Goal: Task Accomplishment & Management: Manage account settings

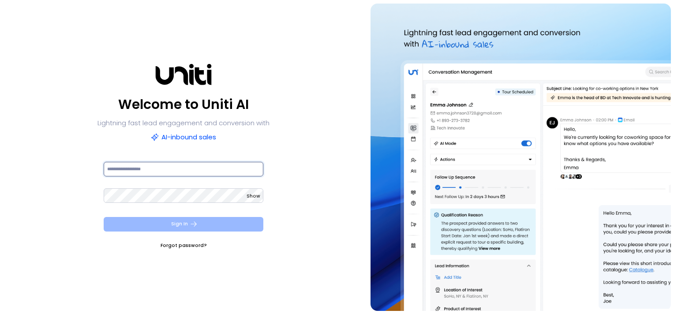
type input "**********"
click at [150, 223] on button "Sign In" at bounding box center [184, 224] width 160 height 15
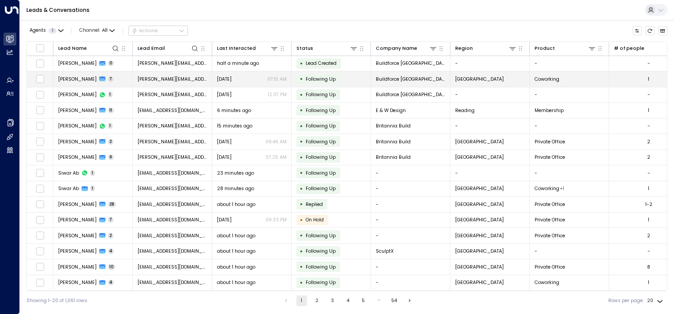
click at [114, 76] on td "[PERSON_NAME] 7" at bounding box center [92, 78] width 79 height 15
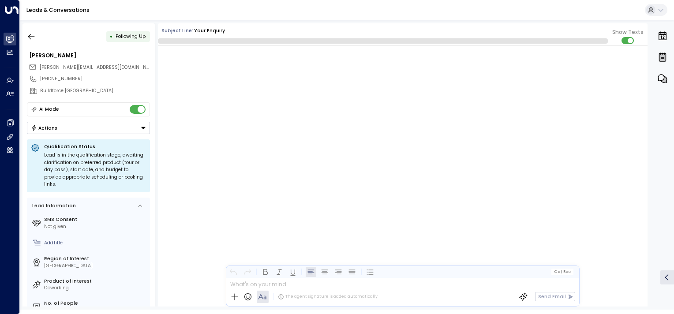
scroll to position [2050, 0]
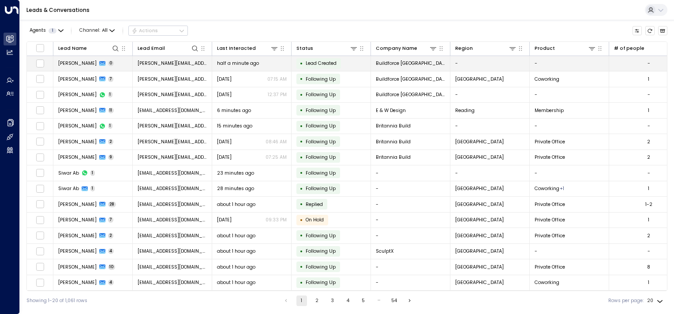
click at [108, 66] on td "[PERSON_NAME] 0" at bounding box center [92, 63] width 79 height 15
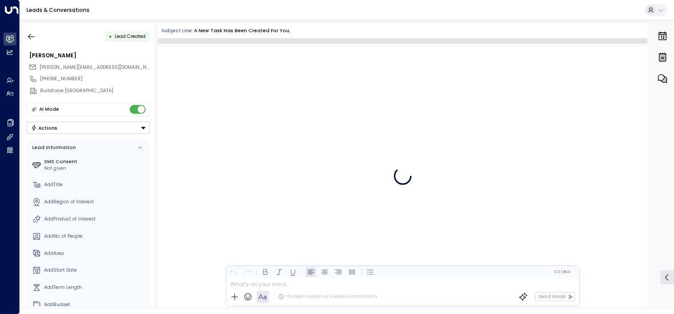
scroll to position [44, 0]
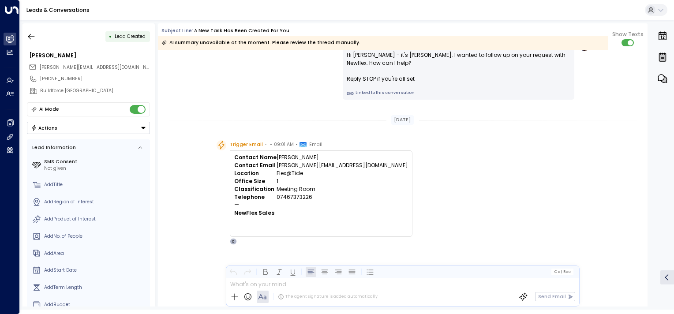
click at [55, 5] on div "Leads & Conversations" at bounding box center [347, 10] width 654 height 20
click at [55, 7] on link "Leads & Conversations" at bounding box center [57, 9] width 63 height 7
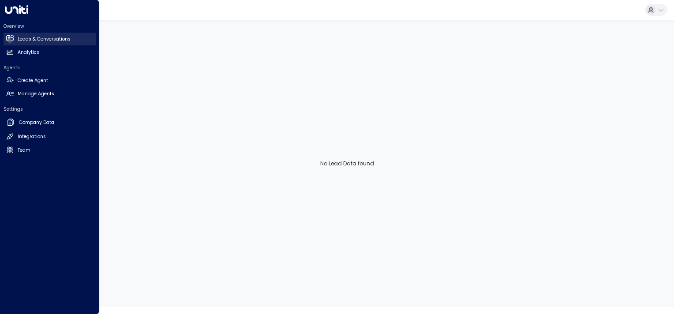
click at [21, 36] on h2 "Leads & Conversations" at bounding box center [44, 39] width 53 height 7
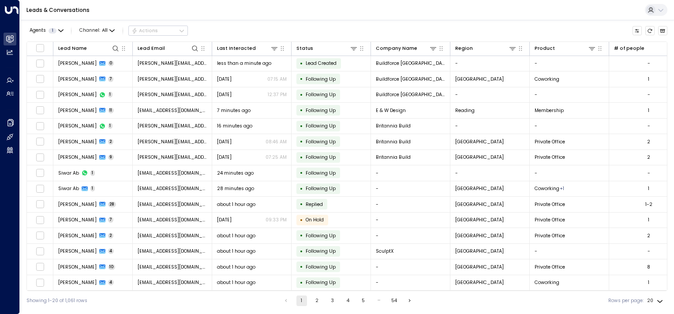
click at [218, 27] on div "Agents 1 Channel: All Actions" at bounding box center [346, 30] width 641 height 15
click at [53, 32] on span "1" at bounding box center [53, 30] width 8 height 5
click at [47, 42] on div "[PERSON_NAME]" at bounding box center [57, 44] width 38 height 7
click at [47, 41] on div "[PERSON_NAME]" at bounding box center [57, 44] width 38 height 7
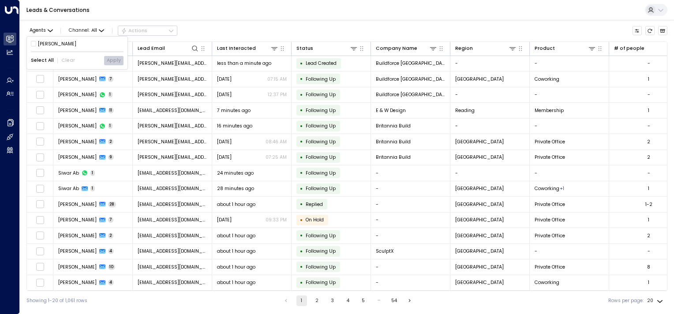
click at [46, 41] on div "[PERSON_NAME]" at bounding box center [57, 44] width 38 height 7
click at [252, 33] on div at bounding box center [337, 157] width 674 height 314
click at [120, 51] on div at bounding box center [124, 48] width 8 height 9
click at [115, 48] on icon at bounding box center [115, 48] width 7 height 7
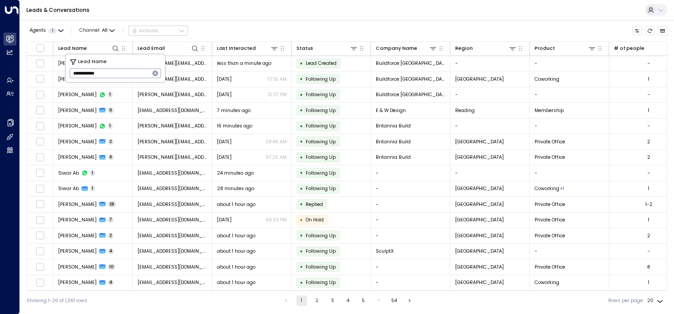
type input "**********"
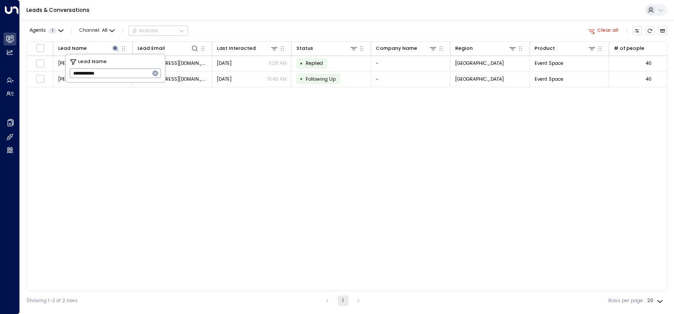
click at [159, 128] on div "Lead Name Lead Email Last Interacted Status Company Name Region Product # of pe…" at bounding box center [346, 166] width 641 height 250
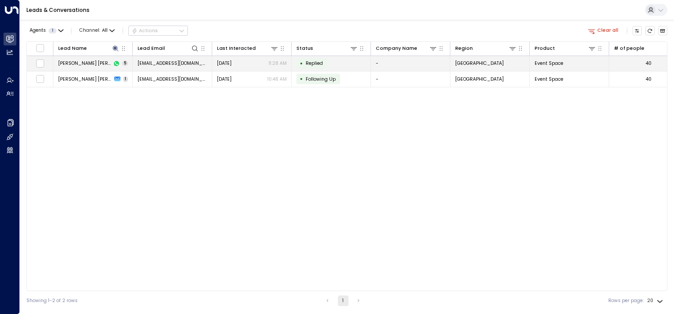
click at [316, 63] on span "Replied" at bounding box center [314, 63] width 17 height 7
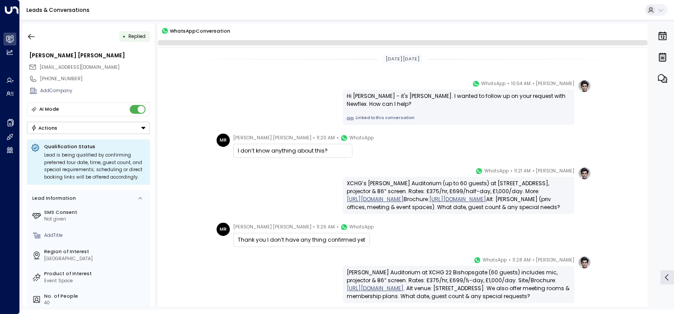
scroll to position [71, 0]
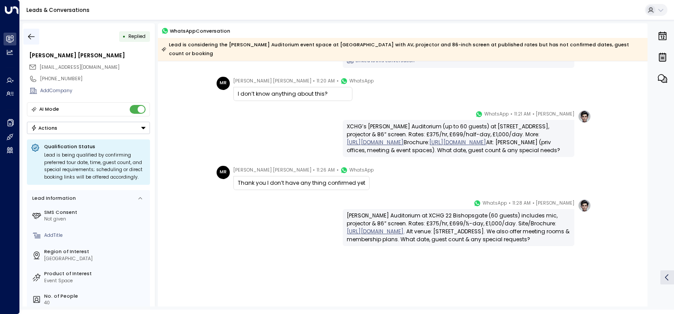
click at [27, 34] on icon "button" at bounding box center [31, 36] width 9 height 9
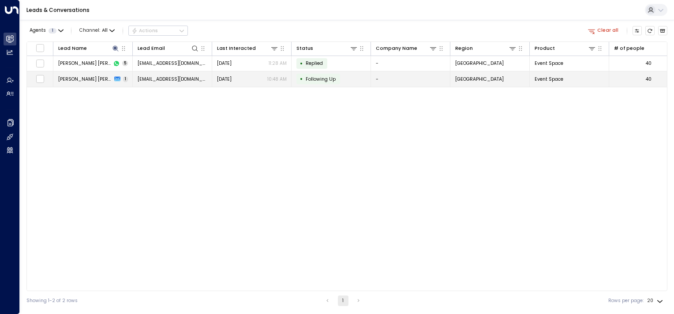
click at [269, 80] on p "10:48 AM" at bounding box center [276, 79] width 19 height 7
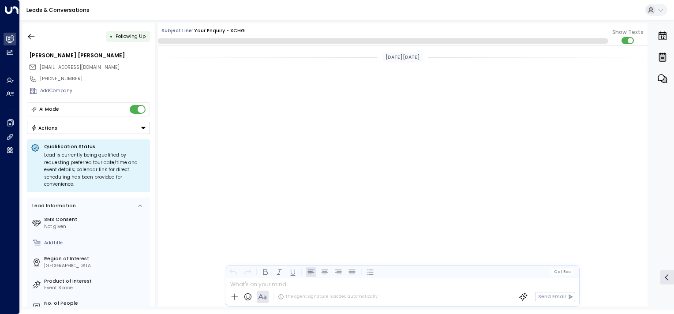
scroll to position [389, 0]
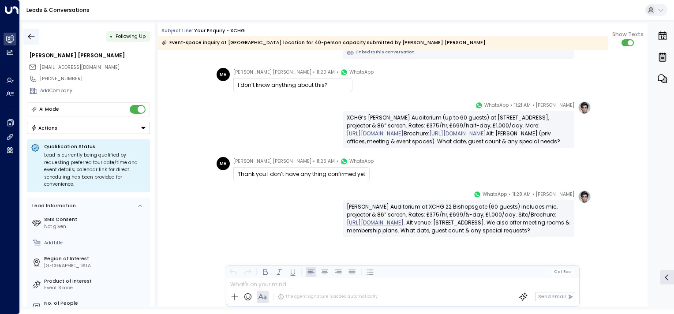
click at [35, 35] on icon "button" at bounding box center [31, 36] width 9 height 9
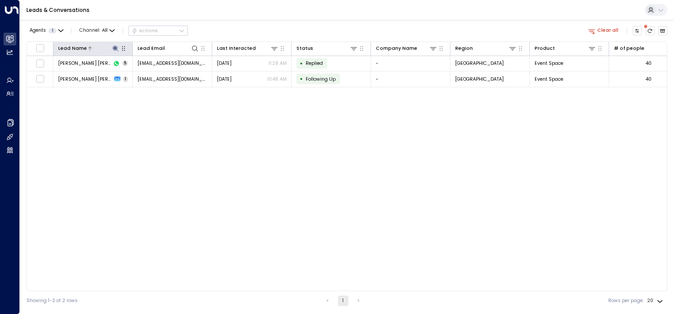
click at [115, 48] on icon at bounding box center [115, 48] width 6 height 6
click at [153, 75] on icon "button" at bounding box center [156, 74] width 6 height 6
click at [141, 74] on input "text" at bounding box center [115, 73] width 91 height 14
type input "**********"
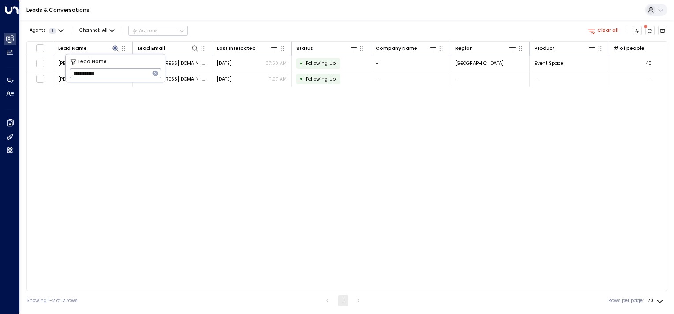
click at [249, 108] on div "Lead Name Lead Email Last Interacted Status Company Name Region Product # of pe…" at bounding box center [346, 166] width 641 height 250
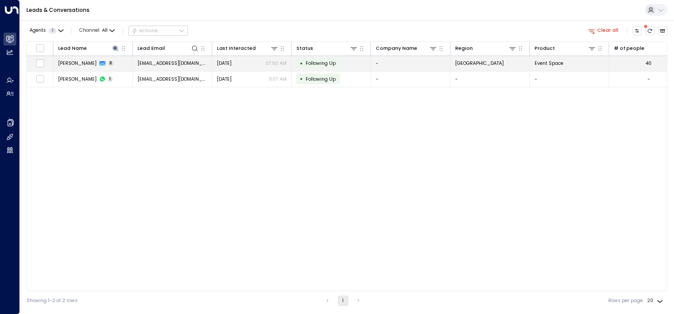
click at [254, 64] on div "[DATE] 07:50 AM" at bounding box center [252, 63] width 70 height 7
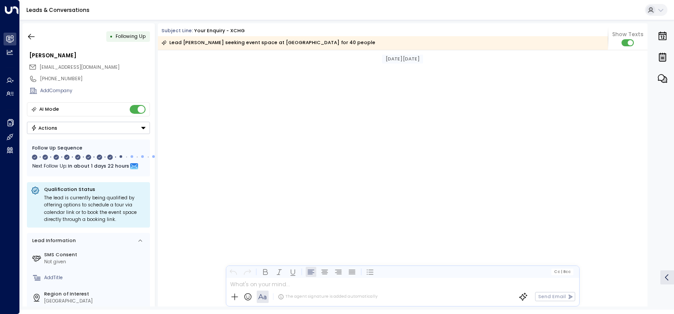
scroll to position [240, 0]
